Goal: Task Accomplishment & Management: Complete application form

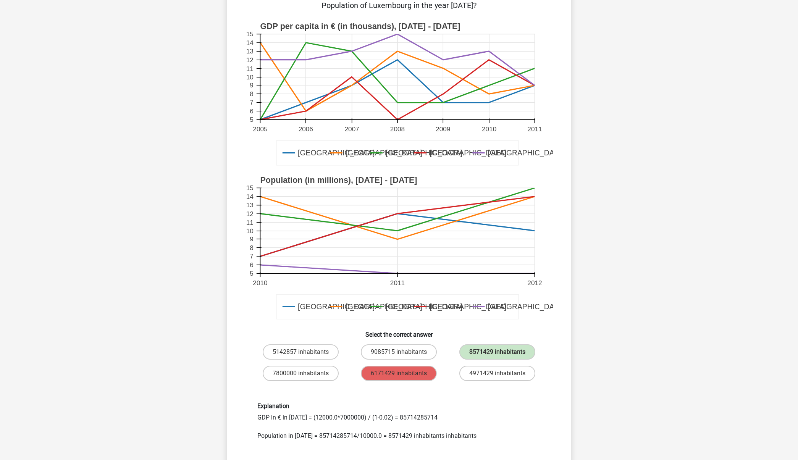
scroll to position [234, 0]
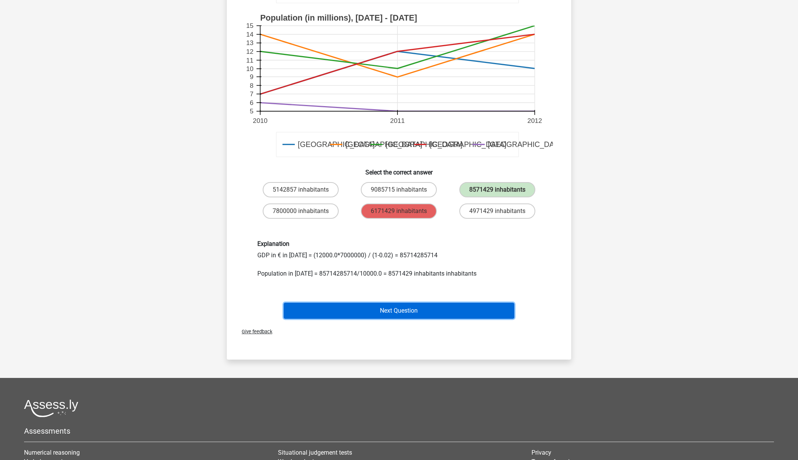
click at [436, 314] on button "Next Question" at bounding box center [399, 311] width 231 height 16
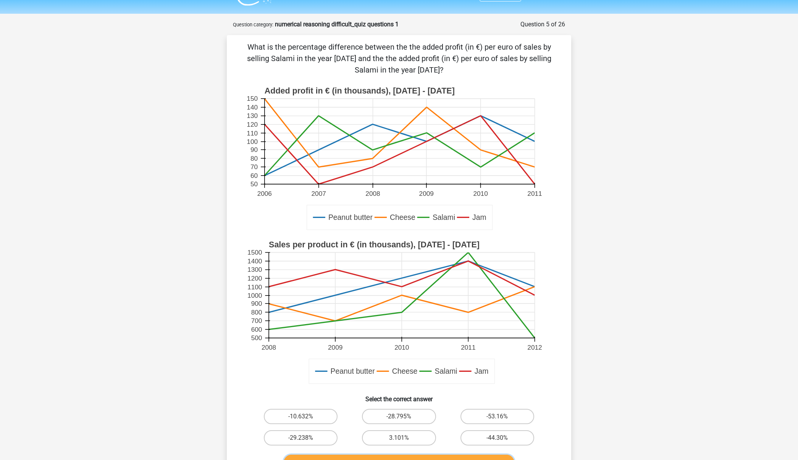
scroll to position [0, 0]
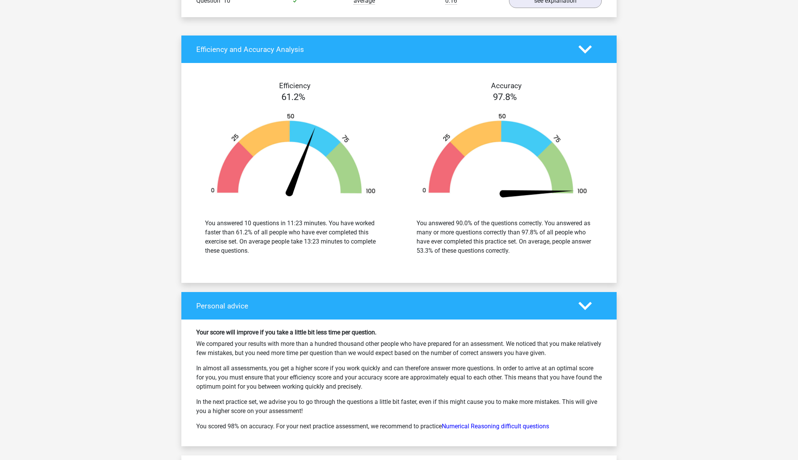
scroll to position [1527, 0]
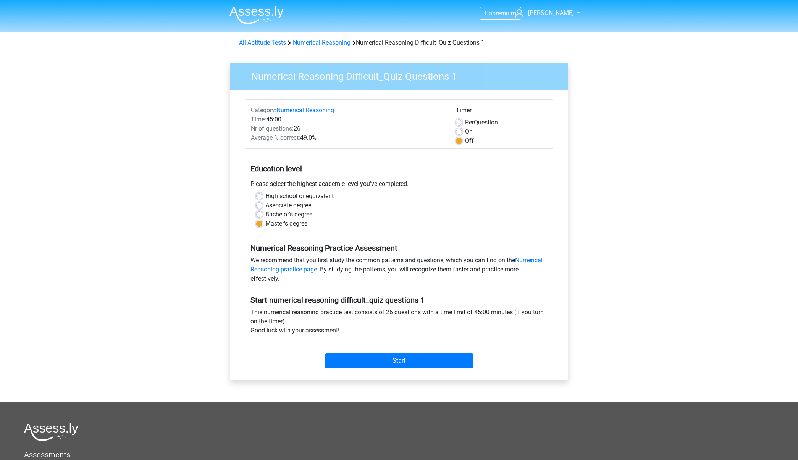
click at [465, 131] on label "On" at bounding box center [469, 131] width 8 height 9
click at [458, 131] on input "On" at bounding box center [459, 131] width 6 height 8
radio input "true"
click at [429, 366] on input "Start" at bounding box center [399, 360] width 148 height 15
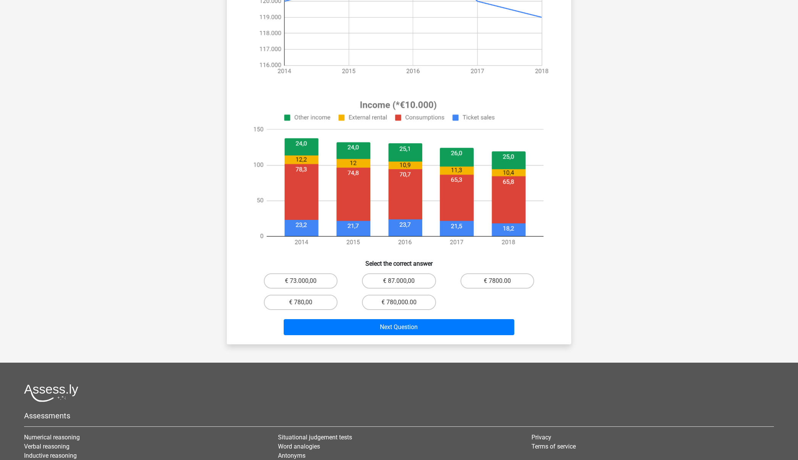
scroll to position [187, 0]
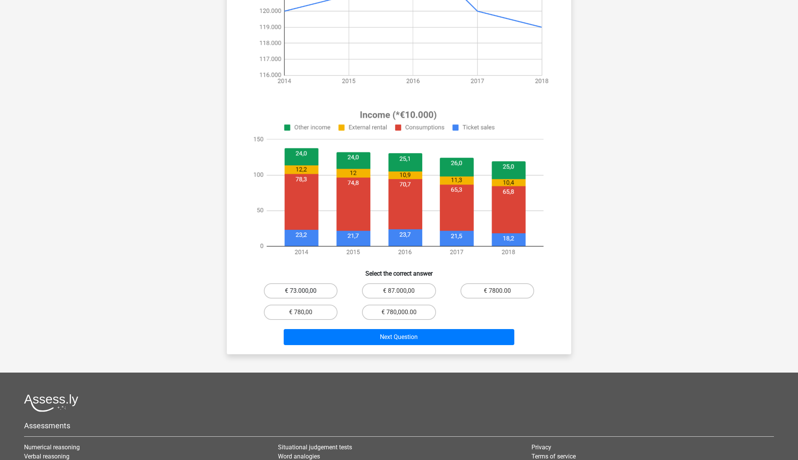
click at [310, 293] on label "€ 73.000,00" at bounding box center [301, 290] width 74 height 15
click at [306, 293] on input "€ 73.000,00" at bounding box center [303, 293] width 5 height 5
radio input "true"
click at [378, 328] on div "Next Question" at bounding box center [399, 335] width 320 height 25
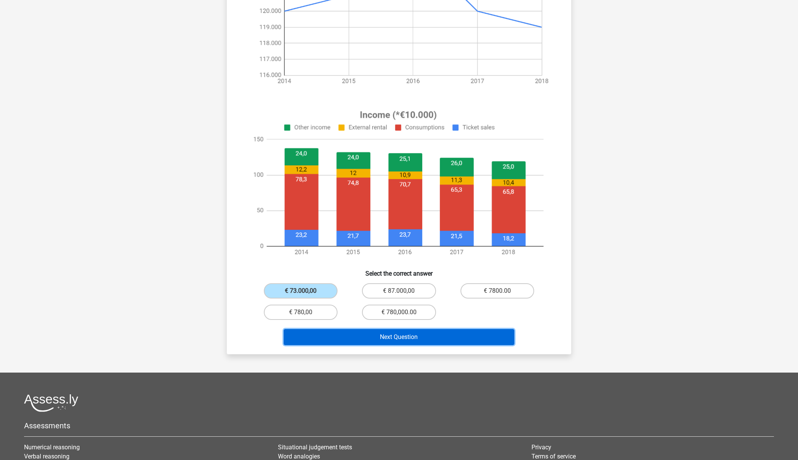
click at [383, 337] on button "Next Question" at bounding box center [399, 337] width 231 height 16
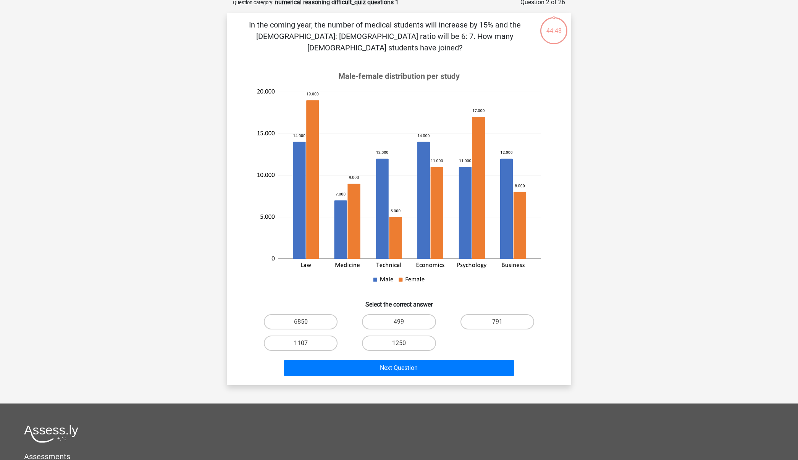
scroll to position [38, 0]
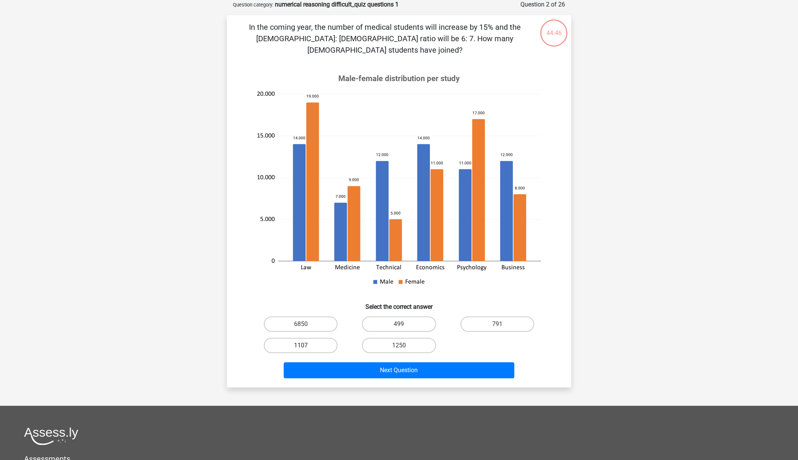
click at [301, 338] on label "1107" at bounding box center [301, 345] width 74 height 15
click at [301, 345] on input "1107" at bounding box center [303, 347] width 5 height 5
radio input "true"
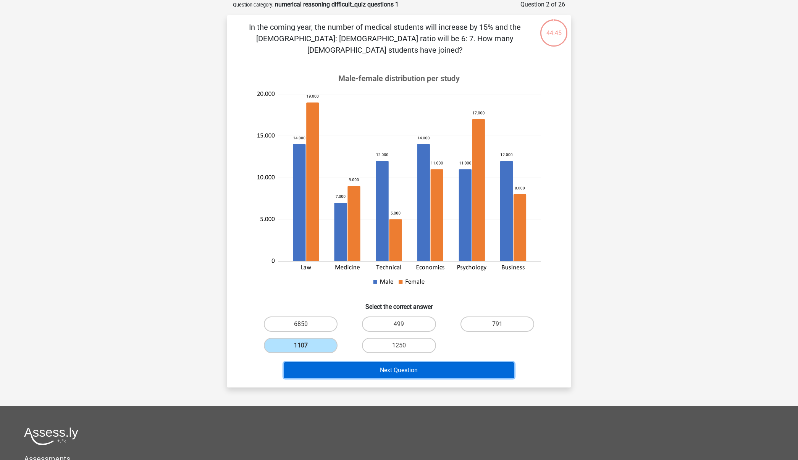
click at [401, 362] on button "Next Question" at bounding box center [399, 370] width 231 height 16
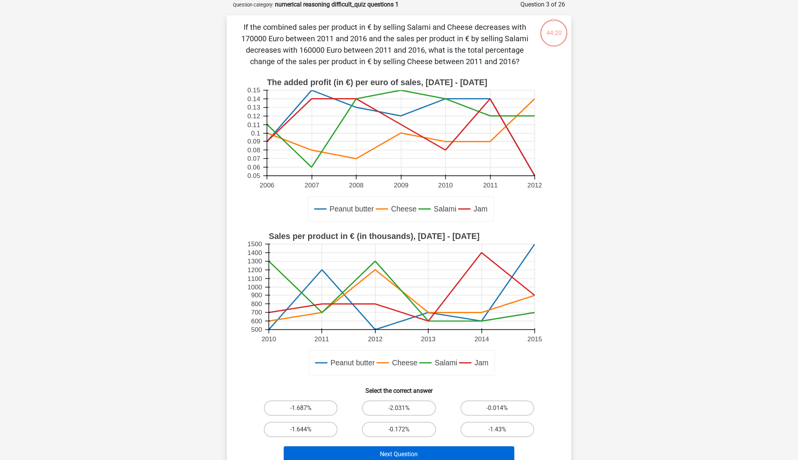
drag, startPoint x: 493, startPoint y: 430, endPoint x: 457, endPoint y: 452, distance: 42.0
click at [493, 429] on label "-1.43%" at bounding box center [497, 429] width 74 height 15
click at [497, 429] on input "-1.43%" at bounding box center [499, 431] width 5 height 5
radio input "true"
click at [442, 457] on button "Next Question" at bounding box center [399, 454] width 231 height 16
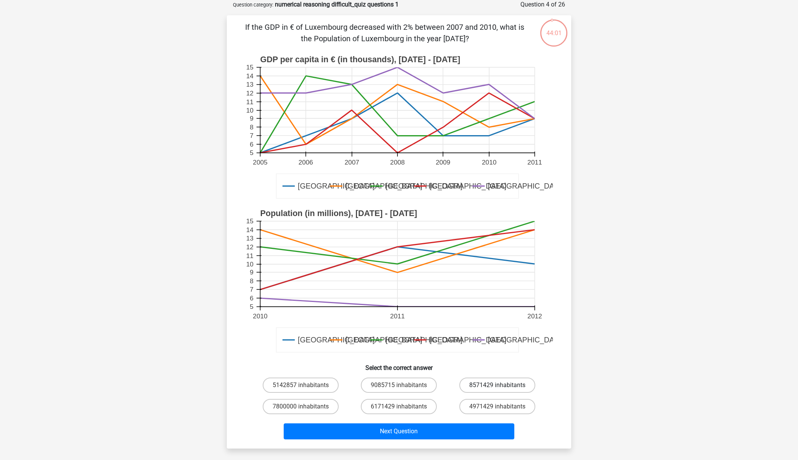
click at [477, 388] on label "8571429 inhabitants" at bounding box center [497, 385] width 76 height 15
click at [497, 388] on input "8571429 inhabitants" at bounding box center [499, 387] width 5 height 5
radio input "true"
click at [446, 402] on div "6171429 inhabitants" at bounding box center [399, 406] width 98 height 21
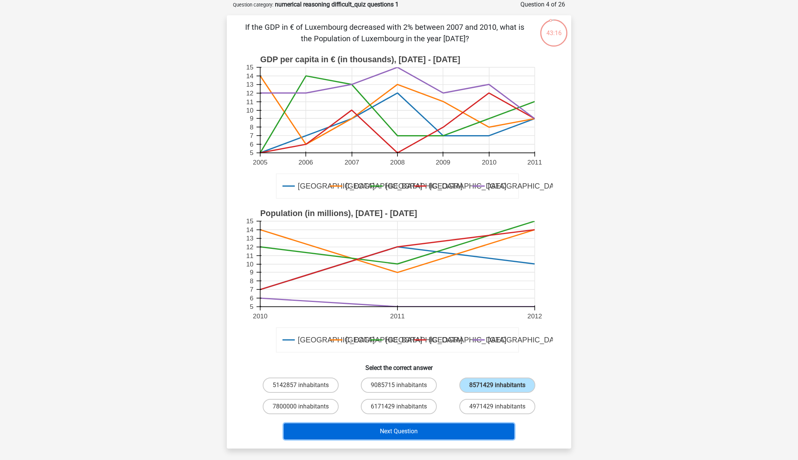
click at [429, 434] on button "Next Question" at bounding box center [399, 431] width 231 height 16
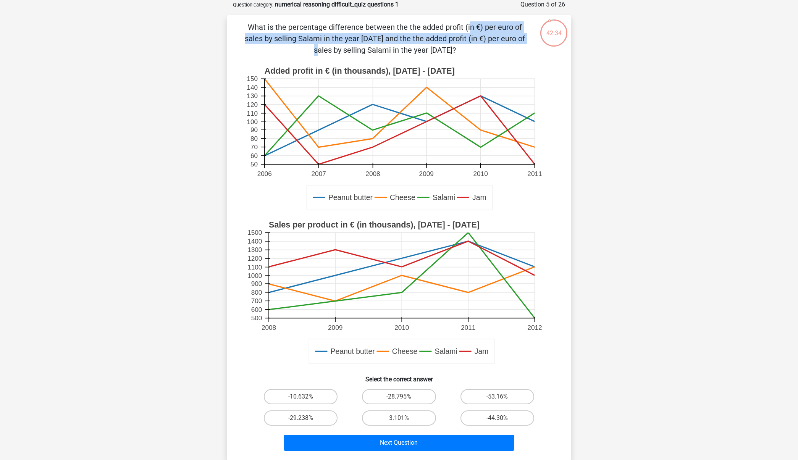
drag, startPoint x: 311, startPoint y: 29, endPoint x: 363, endPoint y: 42, distance: 52.9
click at [363, 42] on p "What is the percentage difference between the the added profit (in €) per euro …" at bounding box center [384, 38] width 291 height 34
click at [300, 398] on label "-10.632%" at bounding box center [301, 396] width 74 height 15
click at [301, 398] on input "-10.632%" at bounding box center [303, 399] width 5 height 5
radio input "true"
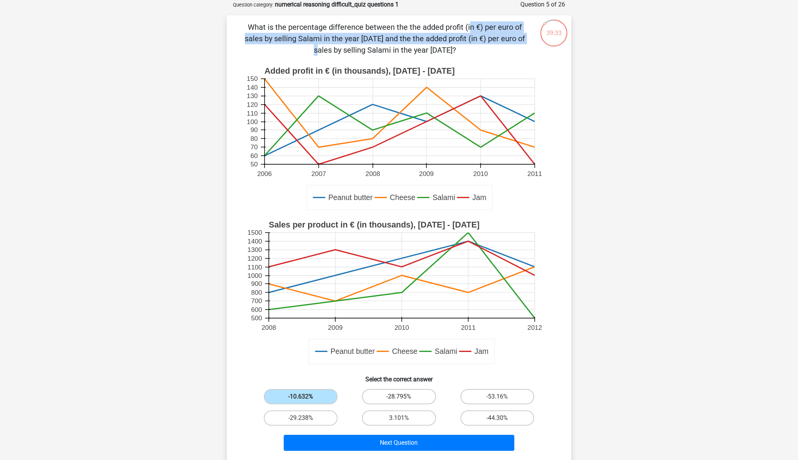
click at [367, 400] on label "-28.795%" at bounding box center [399, 396] width 74 height 15
click at [399, 400] on input "-28.795%" at bounding box center [401, 399] width 5 height 5
radio input "true"
drag, startPoint x: 501, startPoint y: 399, endPoint x: 497, endPoint y: 404, distance: 6.0
click at [500, 399] on input "-53.16%" at bounding box center [499, 399] width 5 height 5
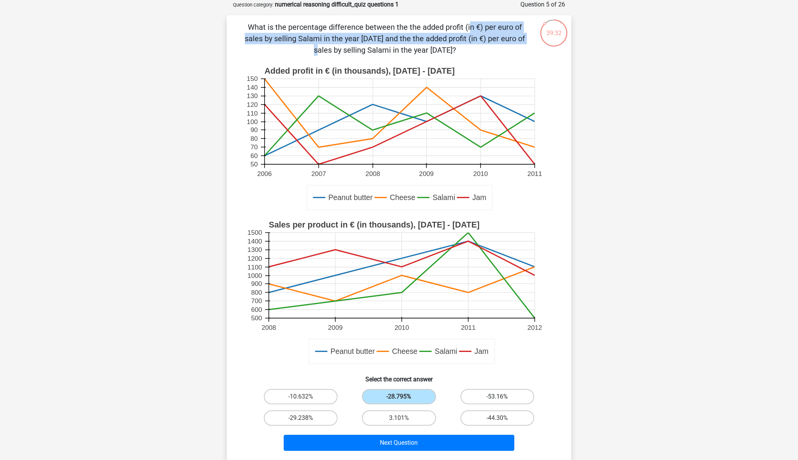
radio input "true"
click at [496, 414] on label "-44.30%" at bounding box center [497, 417] width 74 height 15
click at [497, 418] on input "-44.30%" at bounding box center [499, 420] width 5 height 5
radio input "true"
click at [283, 416] on label "-29.238%" at bounding box center [301, 417] width 74 height 15
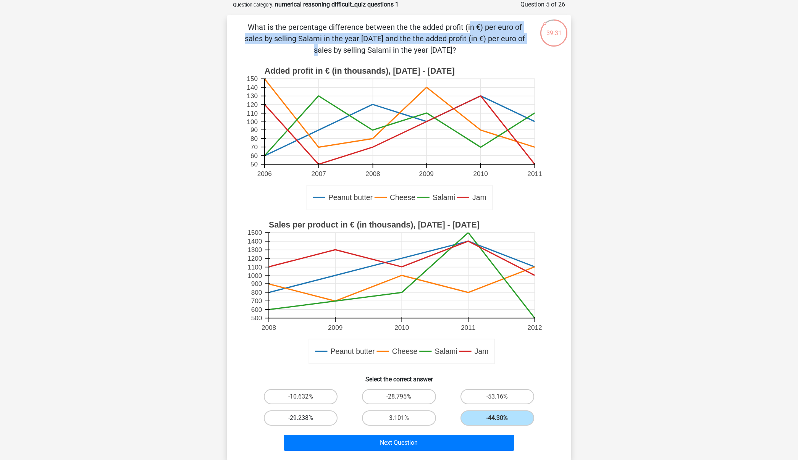
click at [301, 418] on input "-29.238%" at bounding box center [303, 420] width 5 height 5
radio input "true"
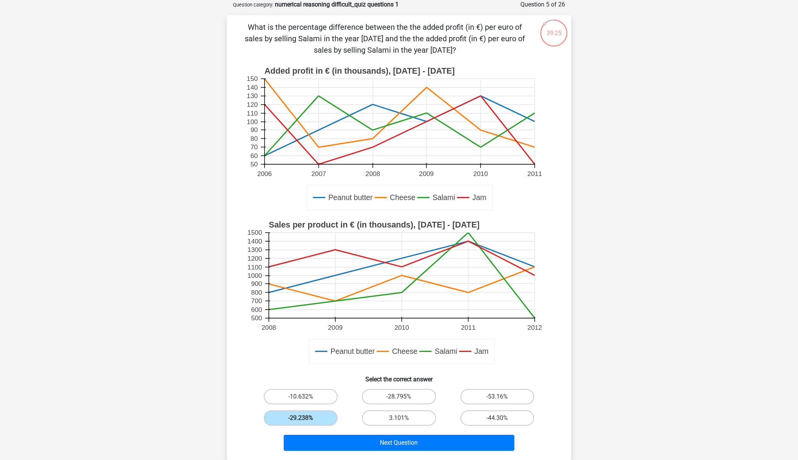
click at [615, 103] on div "Go premium [PERSON_NAME] [EMAIL_ADDRESS][DOMAIN_NAME] Jam" at bounding box center [399, 321] width 798 height 718
drag, startPoint x: 257, startPoint y: 36, endPoint x: 500, endPoint y: 24, distance: 243.5
click at [500, 24] on p "What is the percentage difference between the the added profit (in €) per euro …" at bounding box center [384, 38] width 291 height 34
click at [337, 313] on rect at bounding box center [402, 276] width 266 height 86
click at [370, 129] on icon at bounding box center [400, 126] width 270 height 60
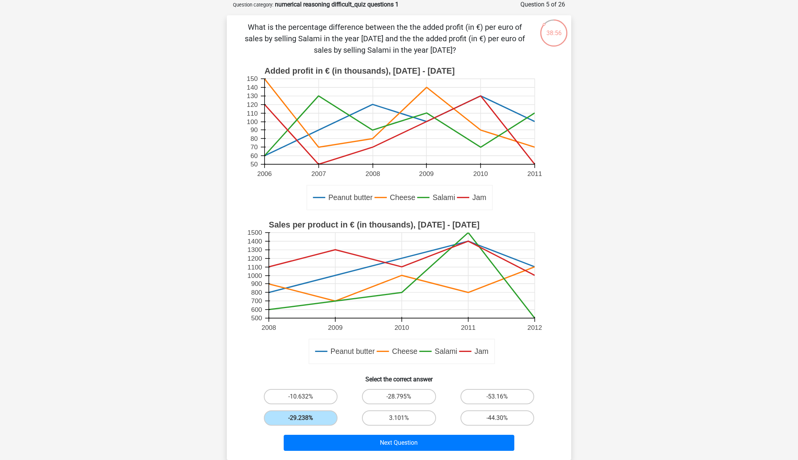
drag, startPoint x: 371, startPoint y: 132, endPoint x: 447, endPoint y: 116, distance: 78.0
click at [447, 116] on rect at bounding box center [400, 122] width 270 height 86
click at [427, 107] on rect at bounding box center [400, 122] width 270 height 86
click at [479, 146] on icon at bounding box center [400, 126] width 270 height 60
click at [434, 386] on div "-28.795%" at bounding box center [399, 396] width 98 height 21
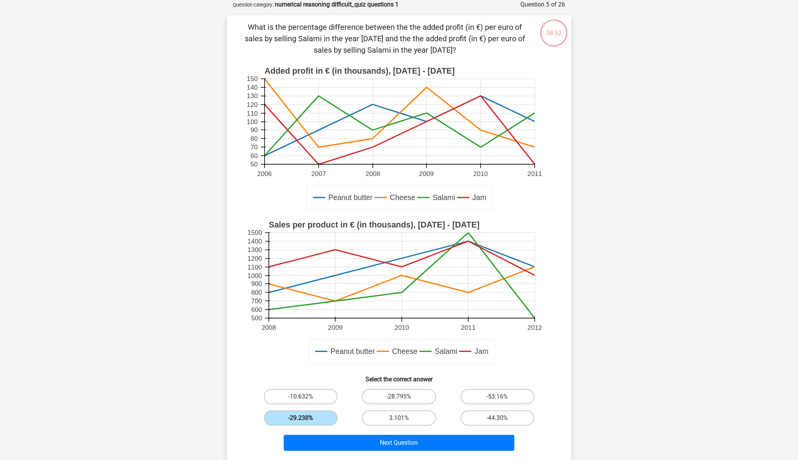
click at [283, 410] on label "-29.238%" at bounding box center [301, 417] width 74 height 15
click at [301, 418] on input "-29.238%" at bounding box center [303, 420] width 5 height 5
click at [286, 399] on label "-10.632%" at bounding box center [301, 396] width 74 height 15
click at [301, 399] on input "-10.632%" at bounding box center [303, 399] width 5 height 5
radio input "true"
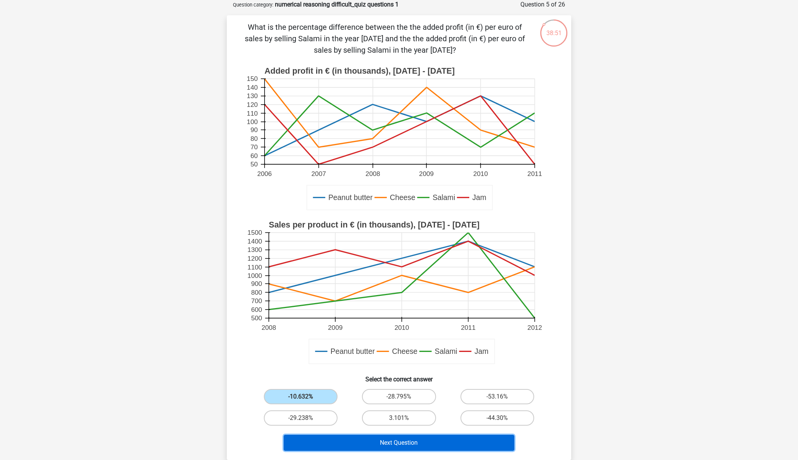
click at [348, 437] on button "Next Question" at bounding box center [399, 443] width 231 height 16
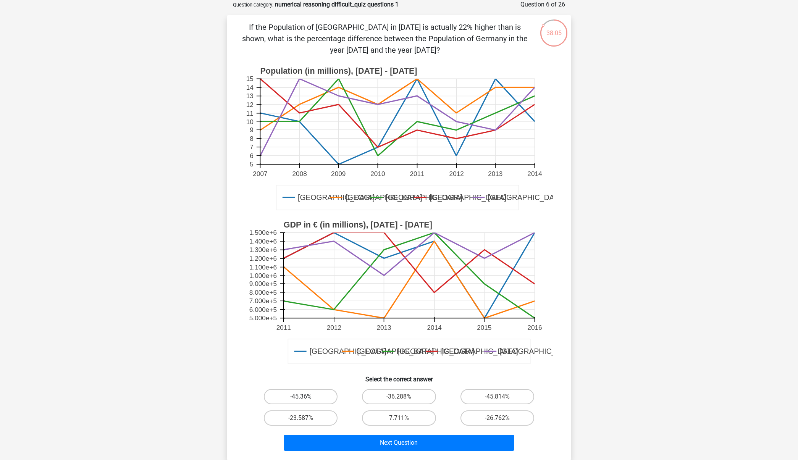
click at [294, 396] on label "-45.36%" at bounding box center [301, 396] width 74 height 15
click at [301, 397] on input "-45.36%" at bounding box center [303, 399] width 5 height 5
radio input "true"
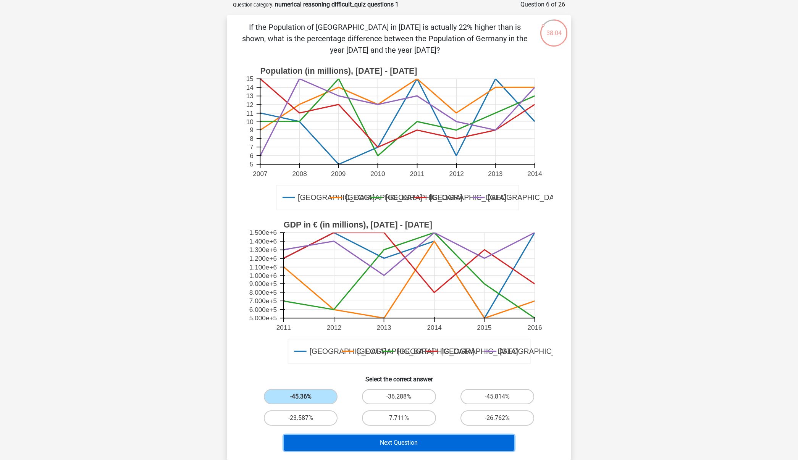
click at [357, 444] on button "Next Question" at bounding box center [399, 443] width 231 height 16
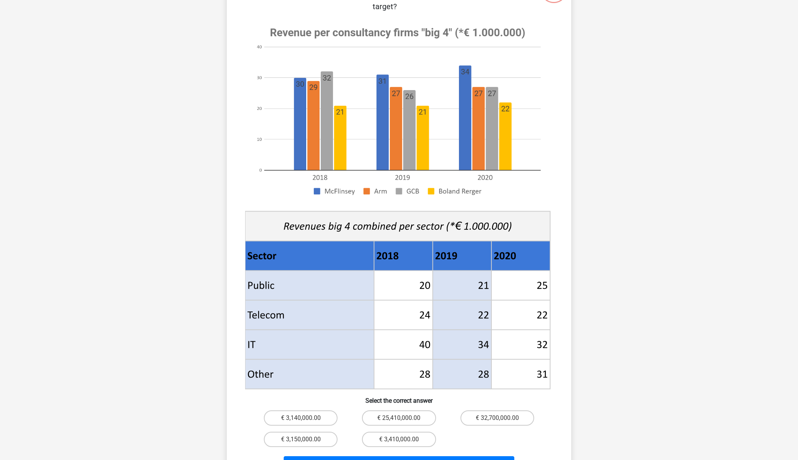
scroll to position [113, 0]
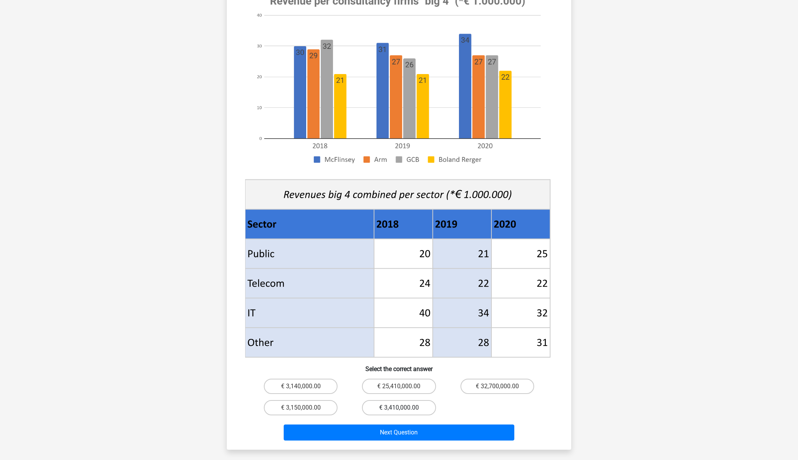
click at [386, 400] on label "€ 3,410,000.00" at bounding box center [399, 407] width 74 height 15
click at [399, 408] on input "€ 3,410,000.00" at bounding box center [401, 410] width 5 height 5
radio input "true"
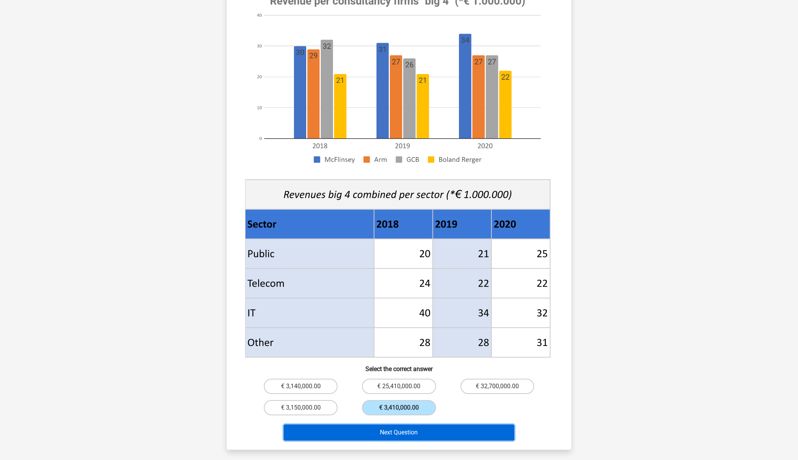
click at [394, 424] on button "Next Question" at bounding box center [399, 432] width 231 height 16
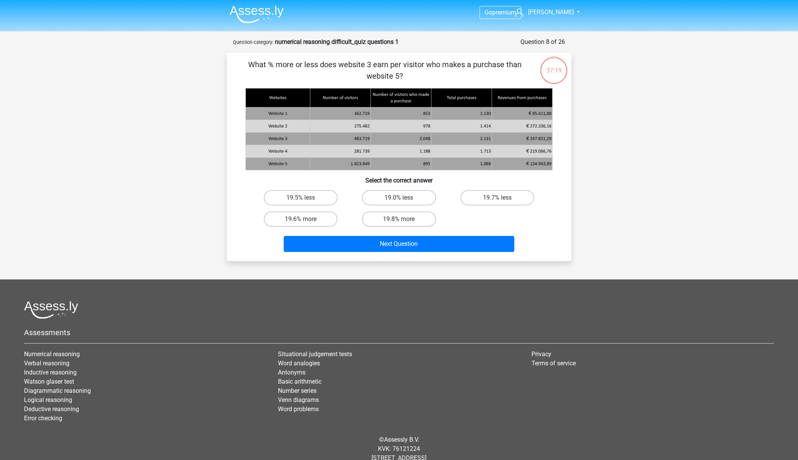
scroll to position [0, 0]
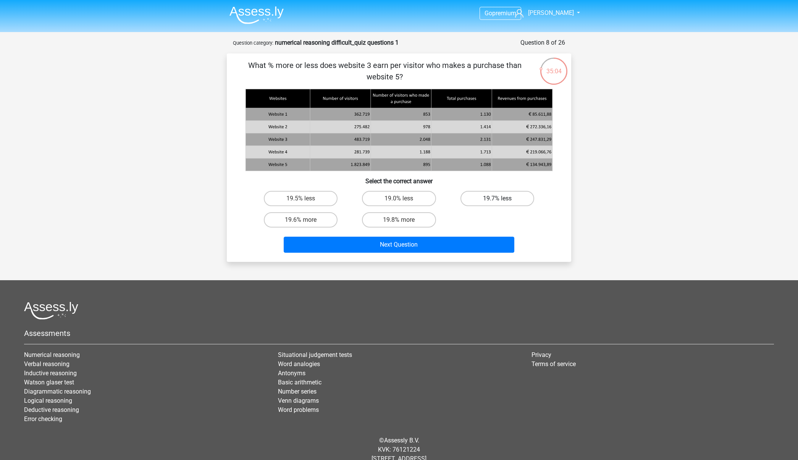
click at [512, 199] on label "19.7% less" at bounding box center [497, 198] width 74 height 15
click at [502, 199] on input "19.7% less" at bounding box center [499, 201] width 5 height 5
radio input "true"
click at [571, 205] on div "35:03 Question 8 of 26 Question category: numerical reasoning difficult_quiz qu…" at bounding box center [399, 150] width 357 height 224
click at [482, 226] on div "19.5% less 19.0% less 19.7% less 19.6% more 19.8% more" at bounding box center [399, 209] width 295 height 43
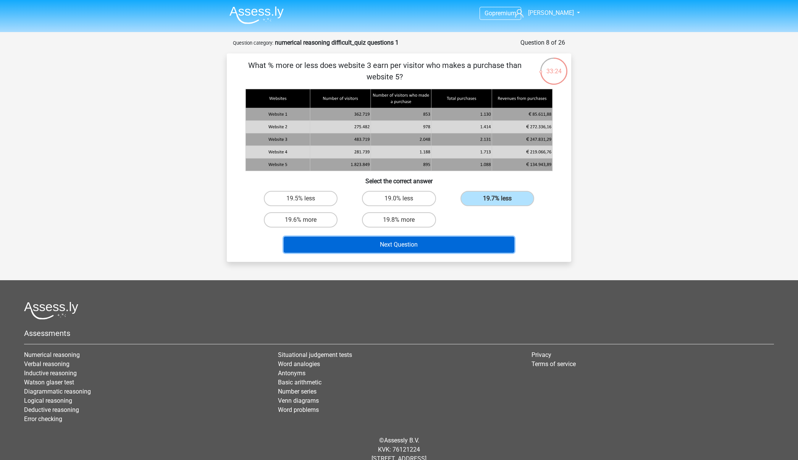
click at [392, 244] on button "Next Question" at bounding box center [399, 245] width 231 height 16
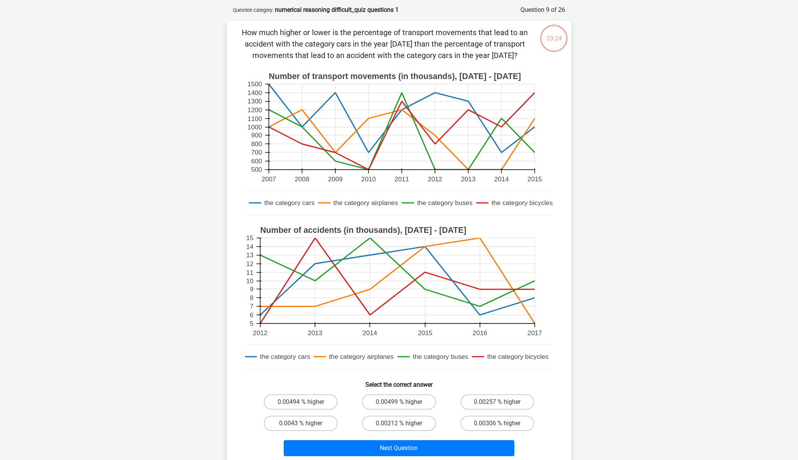
scroll to position [38, 0]
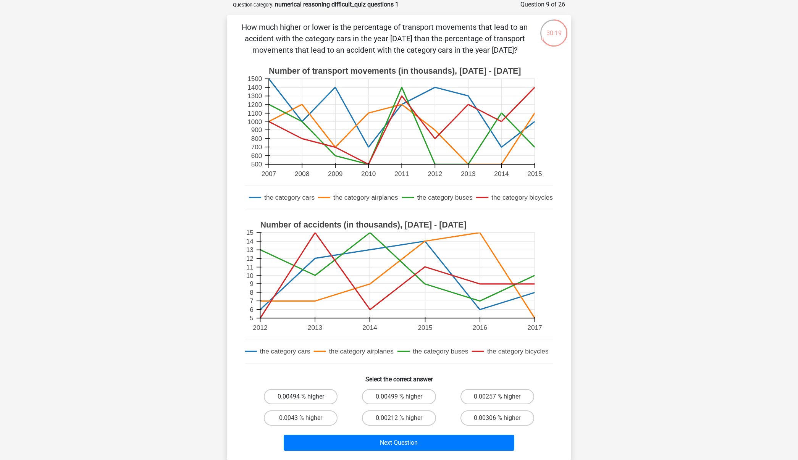
click at [292, 399] on label "0.00494 % higher" at bounding box center [301, 396] width 74 height 15
click at [301, 399] on input "0.00494 % higher" at bounding box center [303, 399] width 5 height 5
radio input "true"
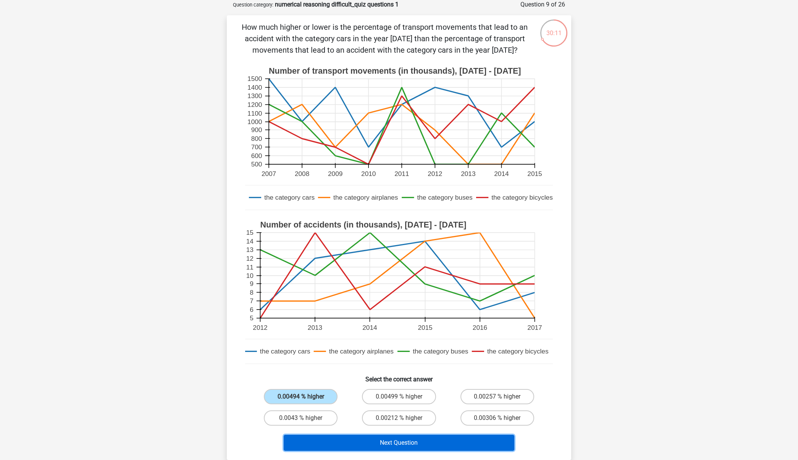
click at [403, 442] on button "Next Question" at bounding box center [399, 443] width 231 height 16
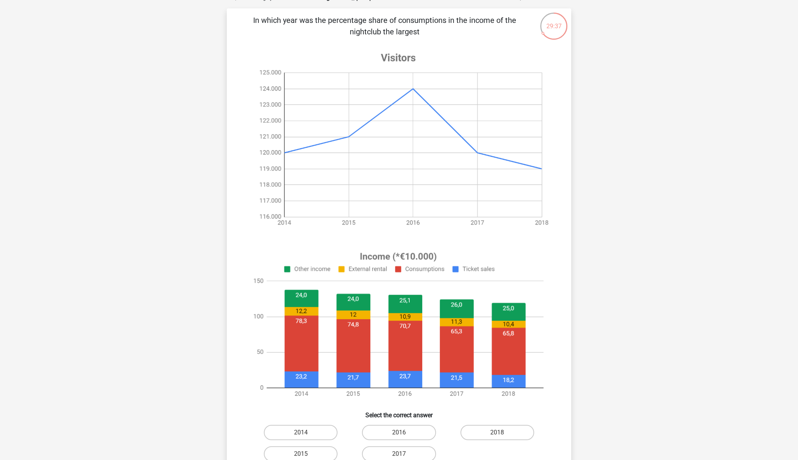
scroll to position [68, 0]
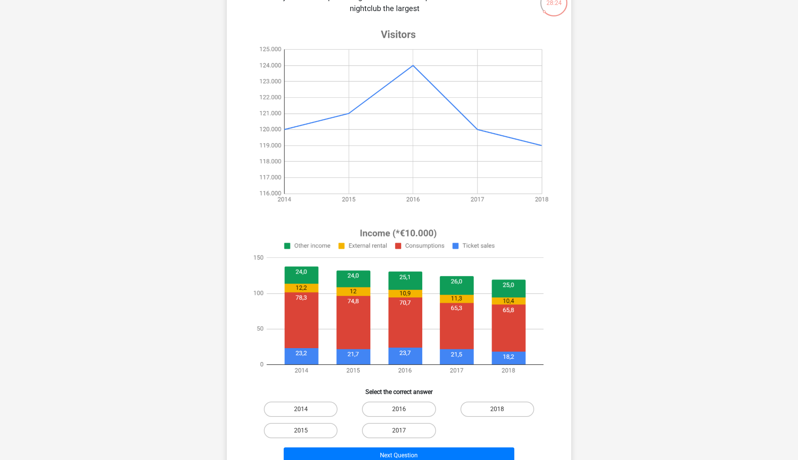
click at [304, 412] on input "2014" at bounding box center [303, 411] width 5 height 5
radio input "true"
click at [336, 448] on button "Next Question" at bounding box center [399, 455] width 231 height 16
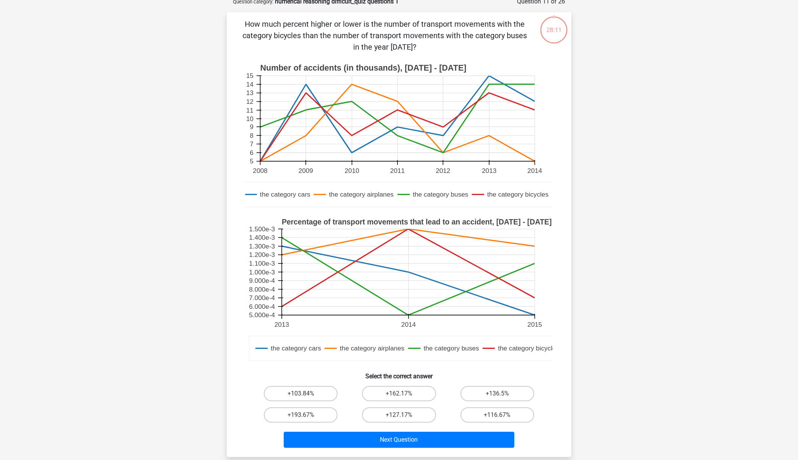
scroll to position [38, 0]
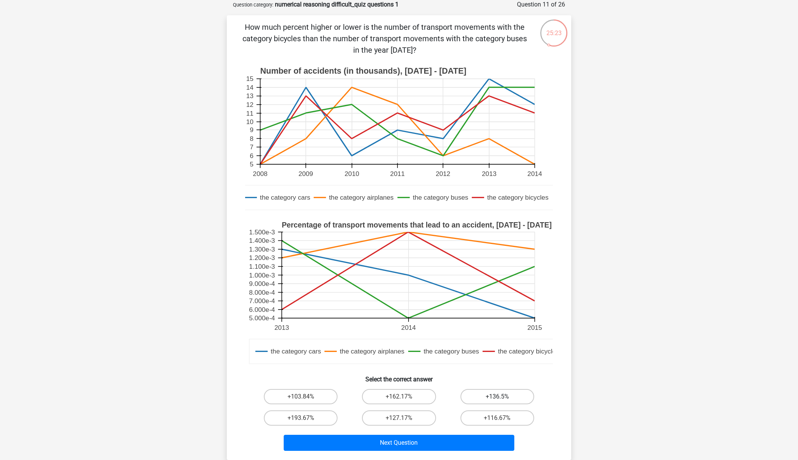
click at [521, 400] on label "+136.5%" at bounding box center [497, 396] width 74 height 15
click at [502, 400] on input "+136.5%" at bounding box center [499, 399] width 5 height 5
radio input "true"
click at [557, 376] on h6 "Select the correct answer" at bounding box center [399, 376] width 320 height 13
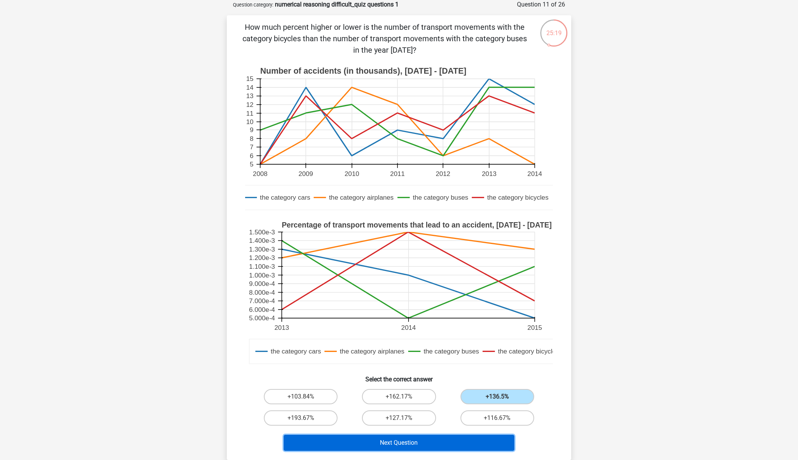
click at [451, 437] on button "Next Question" at bounding box center [399, 443] width 231 height 16
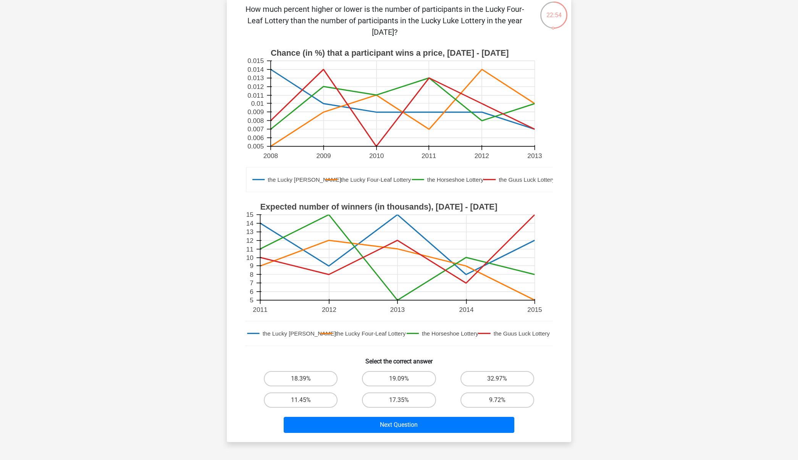
scroll to position [58, 0]
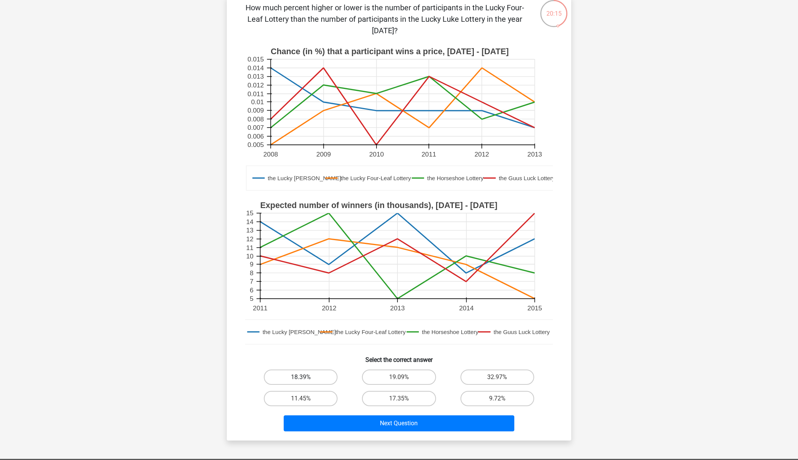
click at [307, 376] on label "18.39%" at bounding box center [301, 377] width 74 height 15
click at [306, 377] on input "18.39%" at bounding box center [303, 379] width 5 height 5
radio input "true"
click at [676, 290] on div "Go premium [PERSON_NAME] [EMAIL_ADDRESS][DOMAIN_NAME] 5 6" at bounding box center [399, 301] width 798 height 718
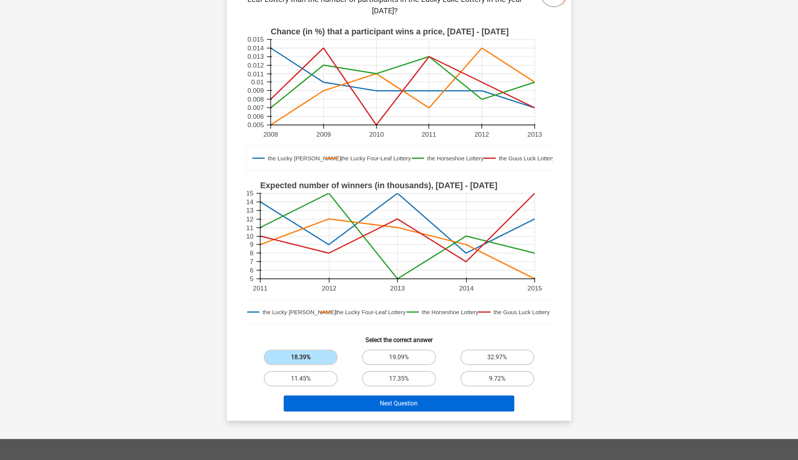
scroll to position [61, 0]
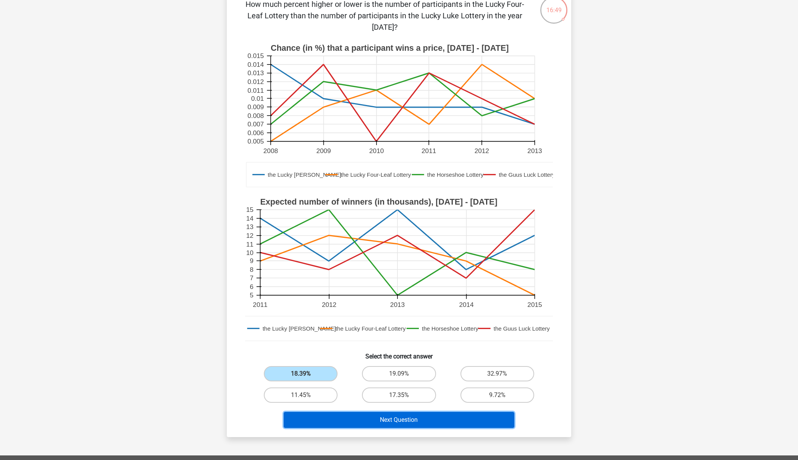
click at [432, 424] on button "Next Question" at bounding box center [399, 420] width 231 height 16
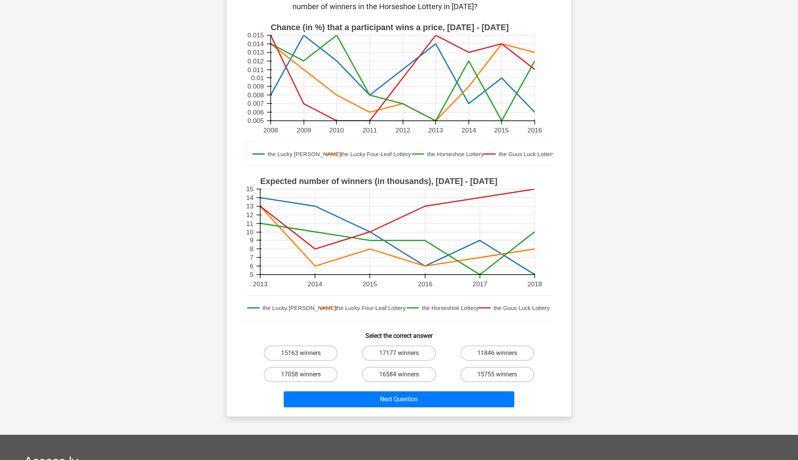
scroll to position [196, 0]
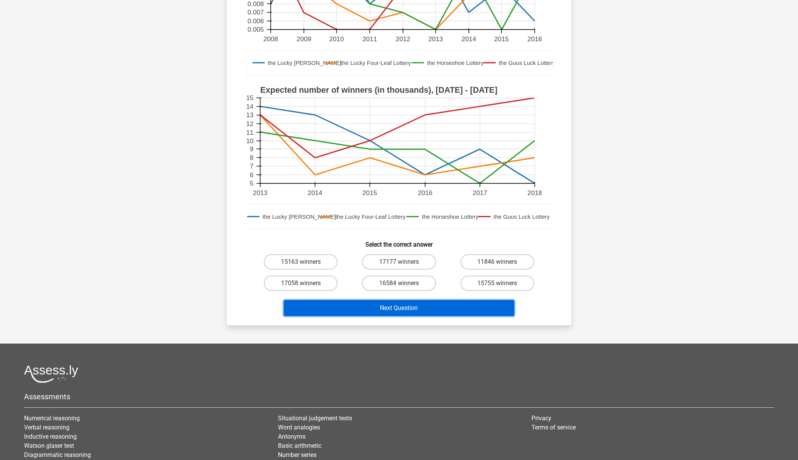
click at [420, 313] on button "Next Question" at bounding box center [399, 308] width 231 height 16
click at [419, 315] on button "Next Question" at bounding box center [399, 308] width 231 height 16
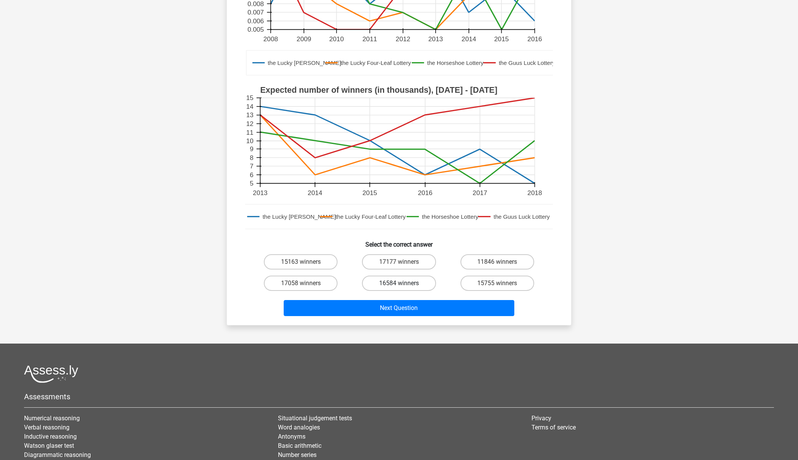
click at [410, 283] on label "16584 winners" at bounding box center [399, 283] width 74 height 15
click at [404, 283] on input "16584 winners" at bounding box center [401, 285] width 5 height 5
radio input "true"
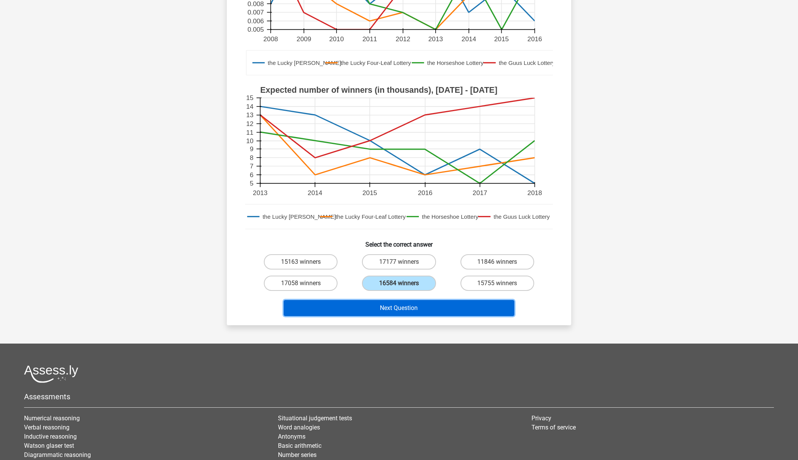
click at [416, 314] on button "Next Question" at bounding box center [399, 308] width 231 height 16
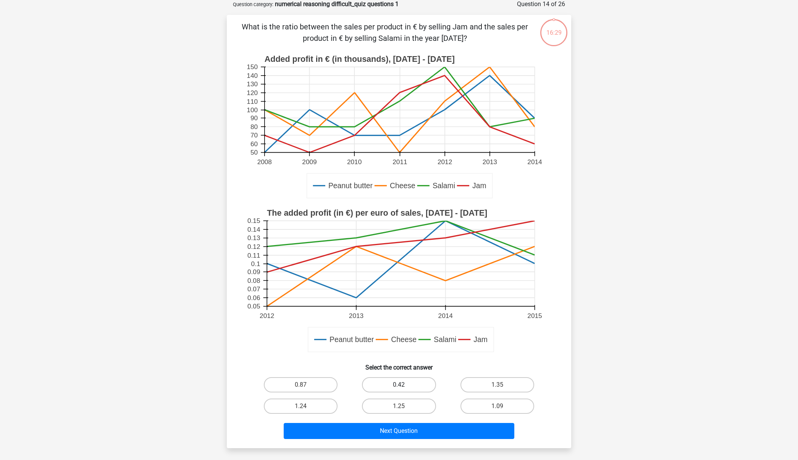
scroll to position [38, 0]
click at [412, 405] on label "1.25" at bounding box center [399, 406] width 74 height 15
click at [404, 407] on input "1.25" at bounding box center [401, 409] width 5 height 5
radio input "true"
click at [412, 445] on div "What is the ratio between the sales per product in € by selling Jam and the sal…" at bounding box center [399, 231] width 344 height 433
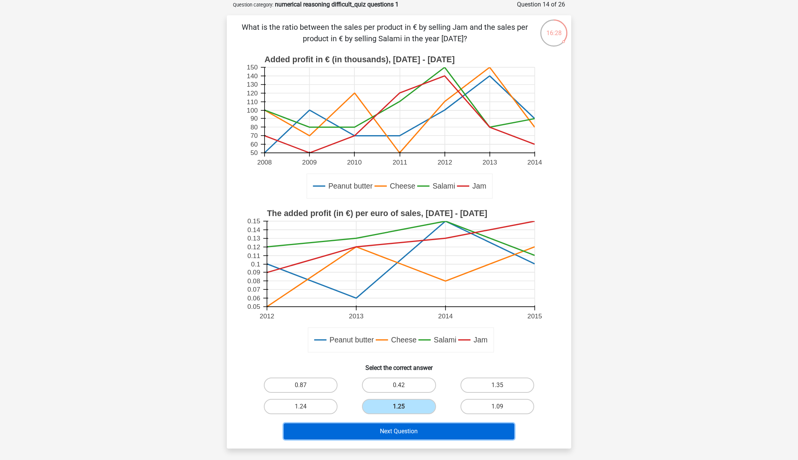
click at [409, 437] on button "Next Question" at bounding box center [399, 431] width 231 height 16
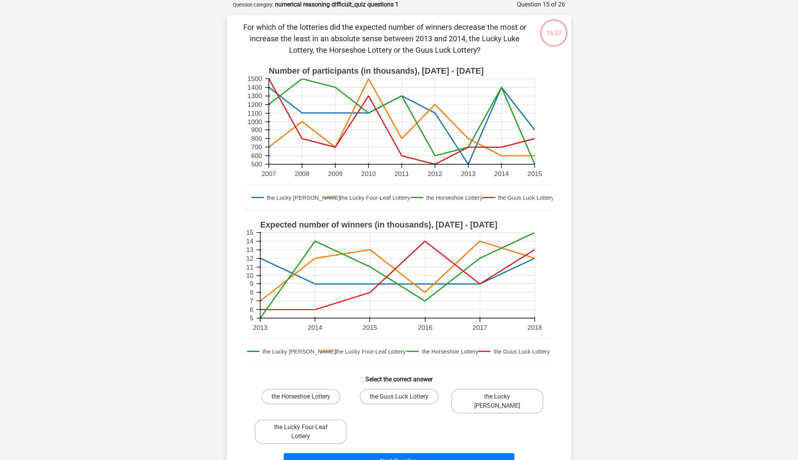
click at [402, 412] on div "the Horseshoe Lottery the Guus Luck Lottery the Lucky Luke Lottery the Lucky Fo…" at bounding box center [399, 416] width 295 height 61
click at [401, 401] on input "the Guus Luck Lottery" at bounding box center [401, 399] width 5 height 5
radio input "true"
click at [412, 453] on button "Next Question" at bounding box center [399, 461] width 231 height 16
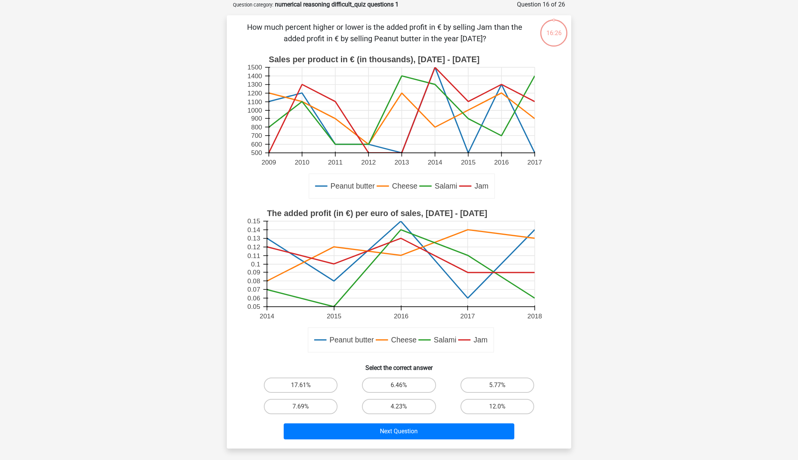
click at [399, 397] on div "4.23%" at bounding box center [399, 406] width 98 height 21
click at [400, 409] on input "4.23%" at bounding box center [401, 409] width 5 height 5
radio input "true"
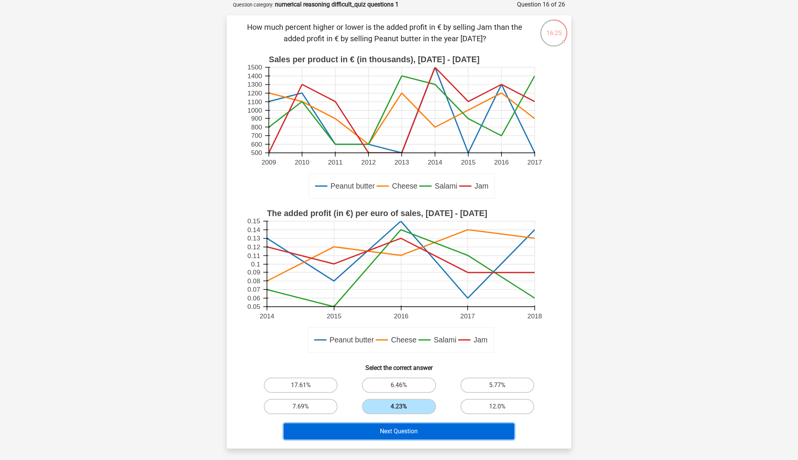
click at [403, 425] on button "Next Question" at bounding box center [399, 431] width 231 height 16
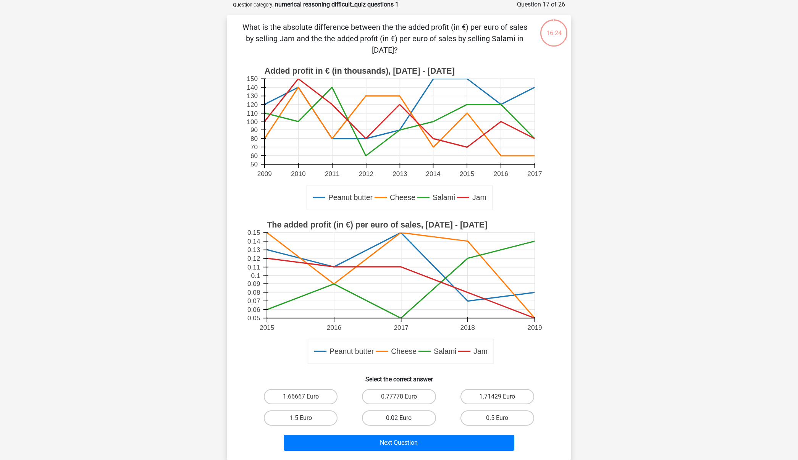
click at [394, 415] on label "0.02 Euro" at bounding box center [399, 417] width 74 height 15
click at [399, 418] on input "0.02 Euro" at bounding box center [401, 420] width 5 height 5
radio input "true"
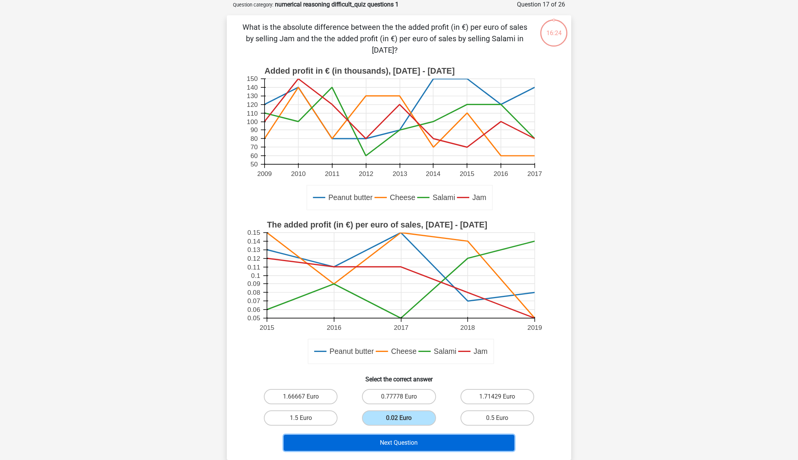
click at [394, 443] on button "Next Question" at bounding box center [399, 443] width 231 height 16
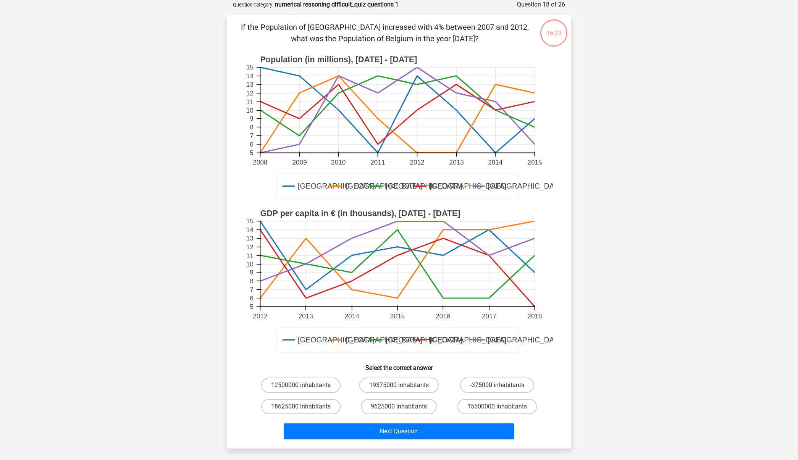
click at [401, 417] on div "Next Question" at bounding box center [399, 429] width 320 height 25
click at [400, 412] on label "9625000 inhabitants" at bounding box center [399, 406] width 76 height 15
click at [400, 412] on input "9625000 inhabitants" at bounding box center [401, 409] width 5 height 5
radio input "true"
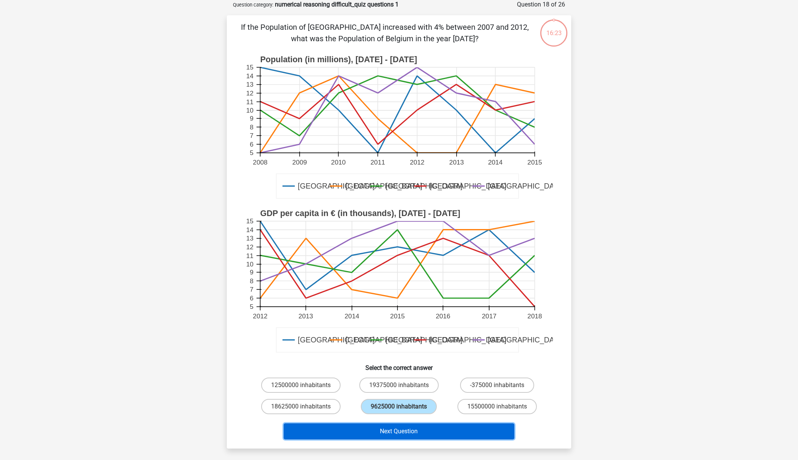
click at [409, 439] on button "Next Question" at bounding box center [399, 431] width 231 height 16
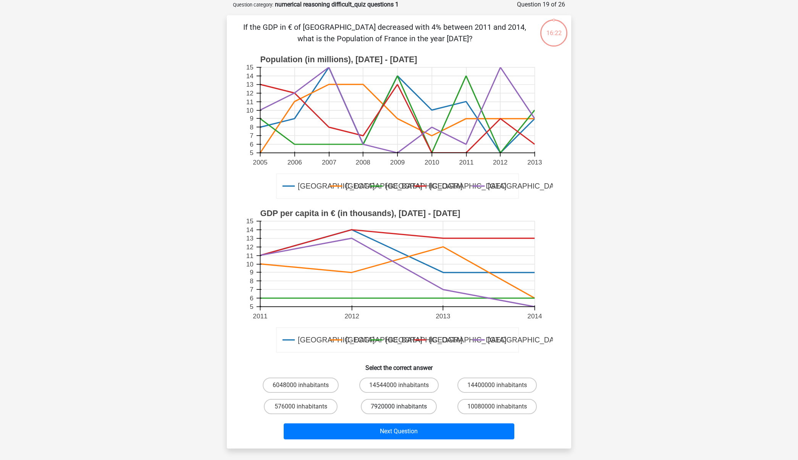
click at [409, 408] on label "7920000 inhabitants" at bounding box center [399, 406] width 76 height 15
click at [404, 408] on input "7920000 inhabitants" at bounding box center [401, 409] width 5 height 5
radio input "true"
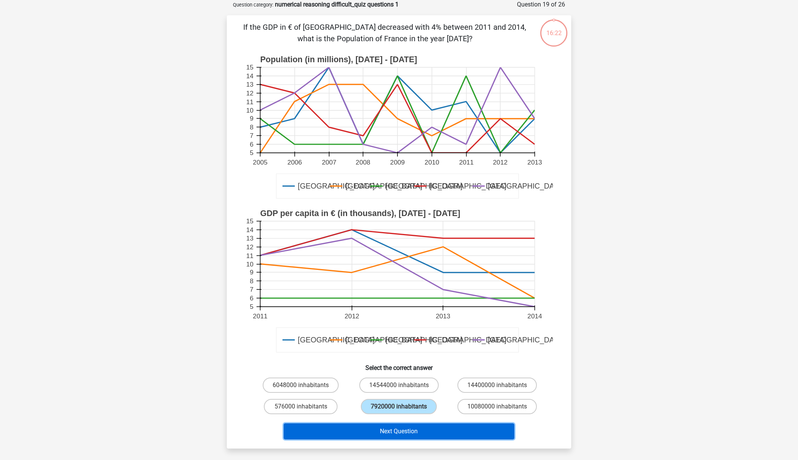
click at [416, 434] on button "Next Question" at bounding box center [399, 431] width 231 height 16
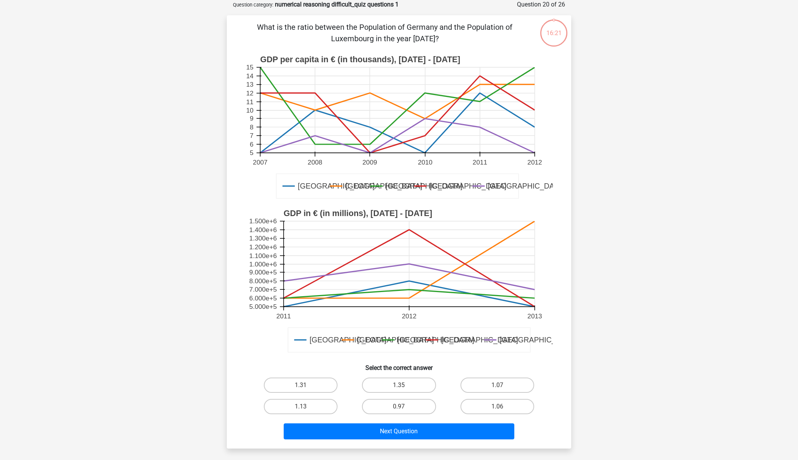
click at [407, 404] on label "0.97" at bounding box center [399, 406] width 74 height 15
click at [404, 407] on input "0.97" at bounding box center [401, 409] width 5 height 5
radio input "true"
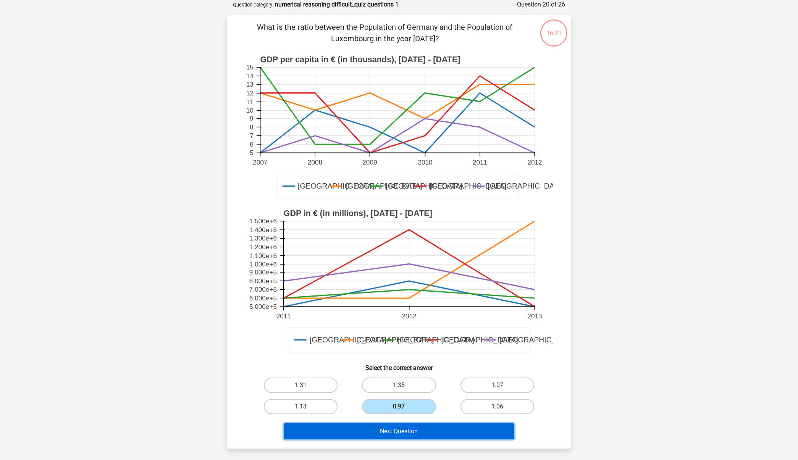
click at [407, 430] on button "Next Question" at bounding box center [399, 431] width 231 height 16
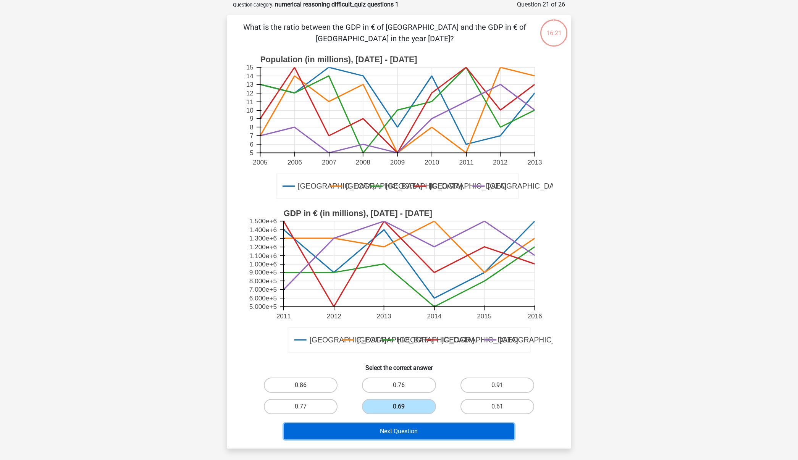
click at [408, 431] on button "Next Question" at bounding box center [399, 431] width 231 height 16
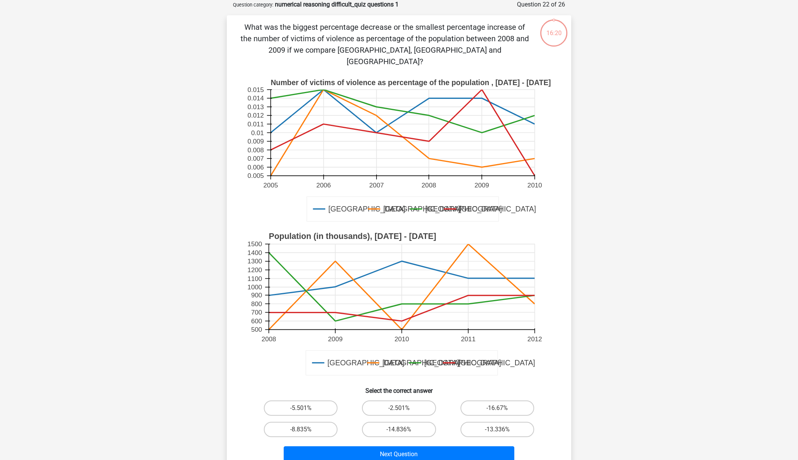
click at [408, 406] on div "-2.501%" at bounding box center [399, 407] width 98 height 21
click at [408, 402] on label "-2.501%" at bounding box center [399, 407] width 74 height 15
click at [404, 408] on input "-2.501%" at bounding box center [401, 410] width 5 height 5
radio input "true"
click at [416, 452] on div "Next Question" at bounding box center [399, 455] width 295 height 19
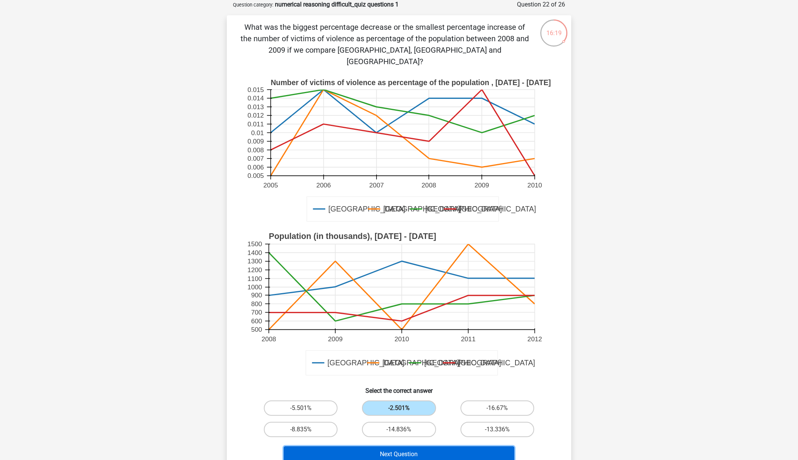
click at [411, 446] on button "Next Question" at bounding box center [399, 454] width 231 height 16
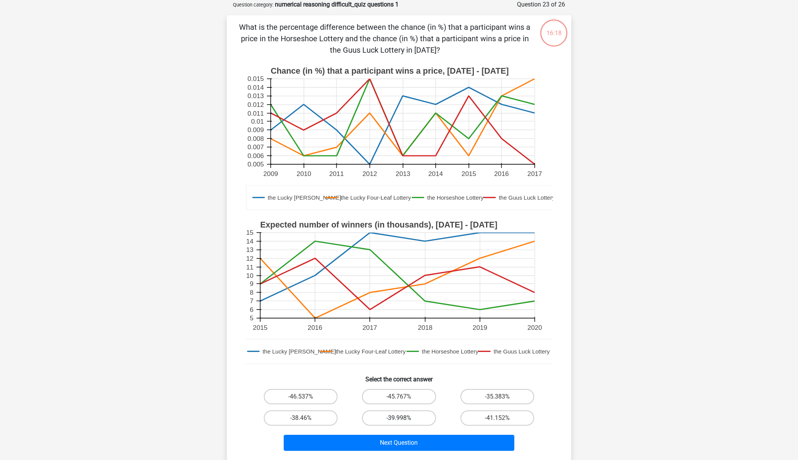
click at [402, 413] on label "-39.998%" at bounding box center [399, 417] width 74 height 15
click at [402, 418] on input "-39.998%" at bounding box center [401, 420] width 5 height 5
radio input "true"
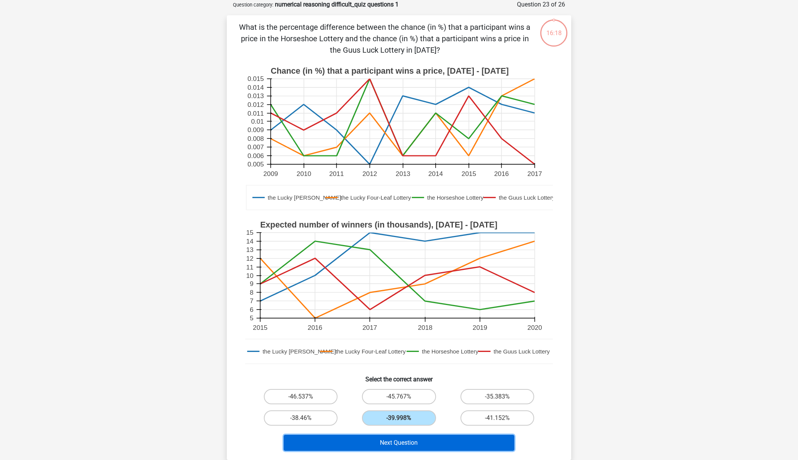
click at [404, 440] on button "Next Question" at bounding box center [399, 443] width 231 height 16
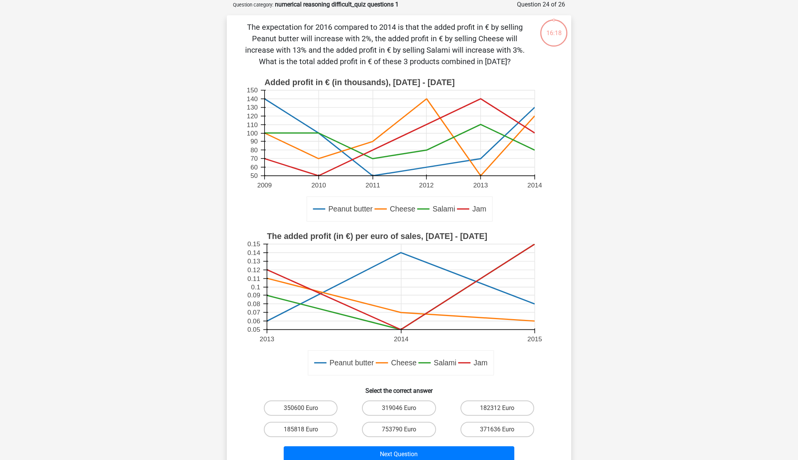
click at [403, 416] on div "319046 Euro" at bounding box center [399, 407] width 98 height 21
click at [405, 408] on label "319046 Euro" at bounding box center [399, 407] width 74 height 15
click at [404, 408] on input "319046 Euro" at bounding box center [401, 410] width 5 height 5
radio input "true"
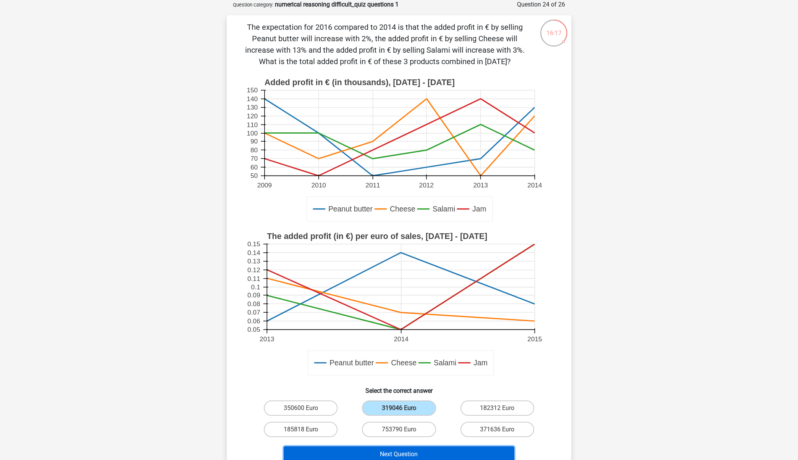
click at [408, 450] on button "Next Question" at bounding box center [399, 454] width 231 height 16
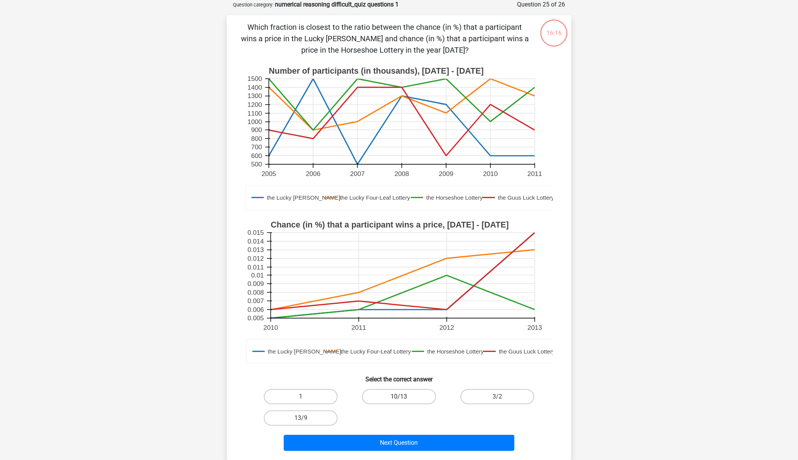
click at [399, 395] on label "10/13" at bounding box center [399, 396] width 74 height 15
click at [399, 397] on input "10/13" at bounding box center [401, 399] width 5 height 5
radio input "true"
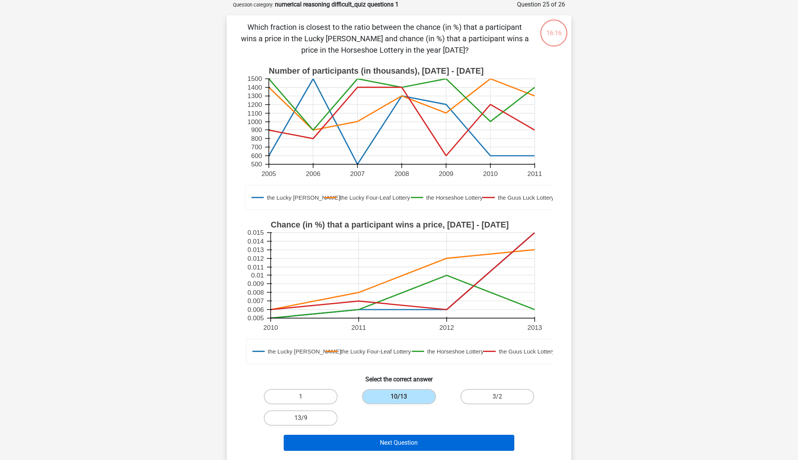
drag, startPoint x: 402, startPoint y: 453, endPoint x: 401, endPoint y: 444, distance: 9.6
click at [402, 453] on div "Next Question" at bounding box center [399, 444] width 295 height 19
click at [401, 444] on button "Next Question" at bounding box center [399, 443] width 231 height 16
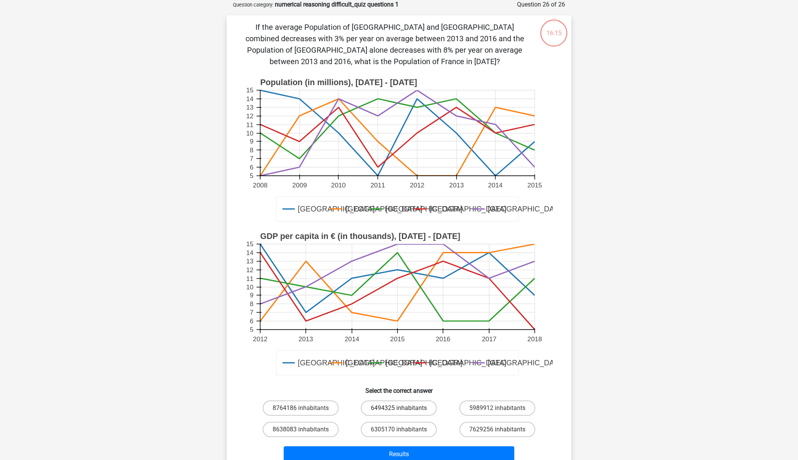
click at [400, 407] on label "6494325 inhabitants" at bounding box center [399, 407] width 76 height 15
click at [400, 408] on input "6494325 inhabitants" at bounding box center [401, 410] width 5 height 5
radio input "true"
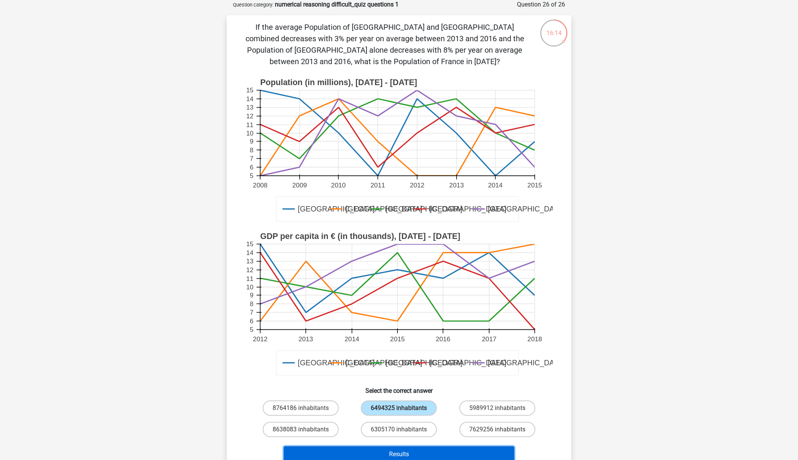
click at [401, 454] on button "Results" at bounding box center [399, 454] width 231 height 16
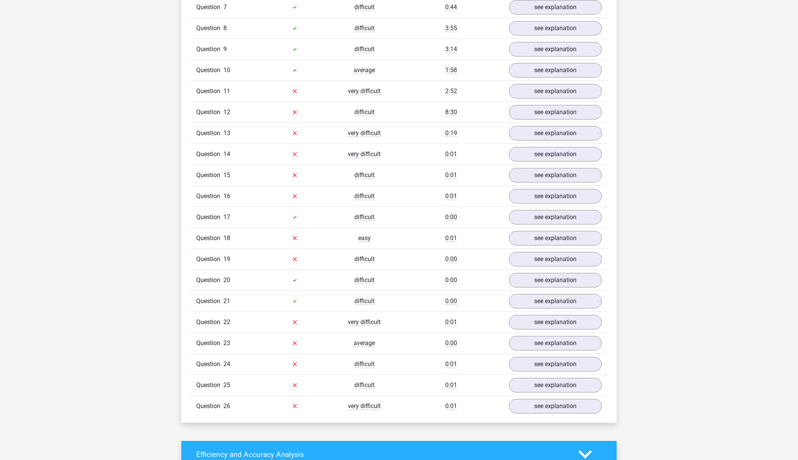
scroll to position [618, 0]
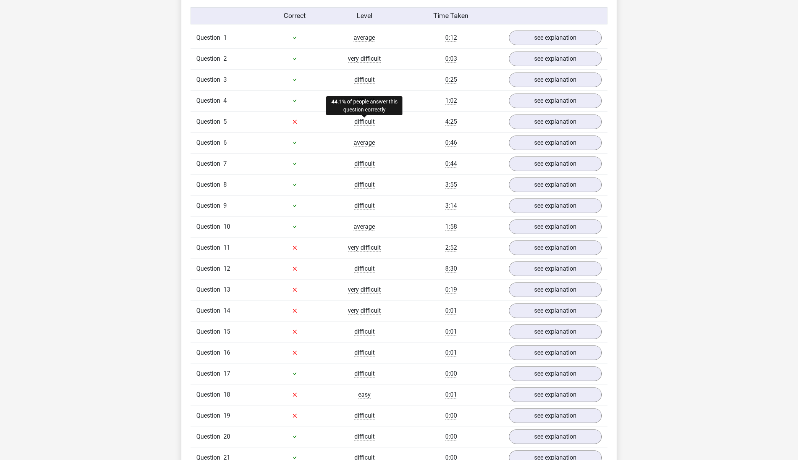
click at [363, 121] on span "difficult" at bounding box center [364, 122] width 20 height 8
click at [549, 124] on link "see explanation" at bounding box center [555, 121] width 107 height 17
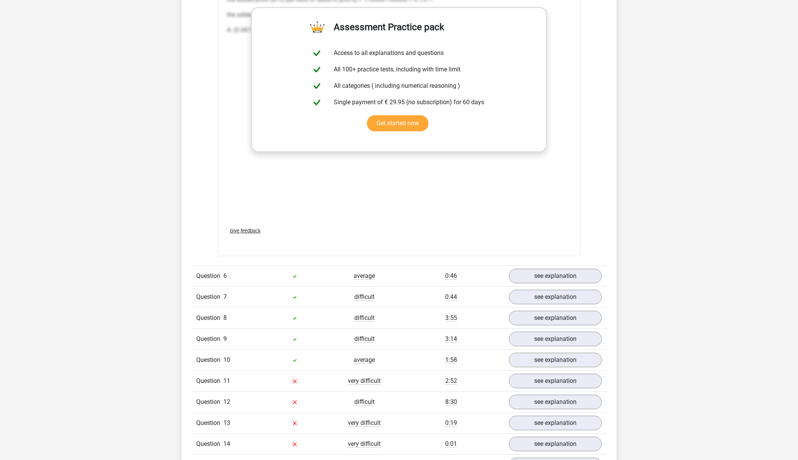
scroll to position [1308, 0]
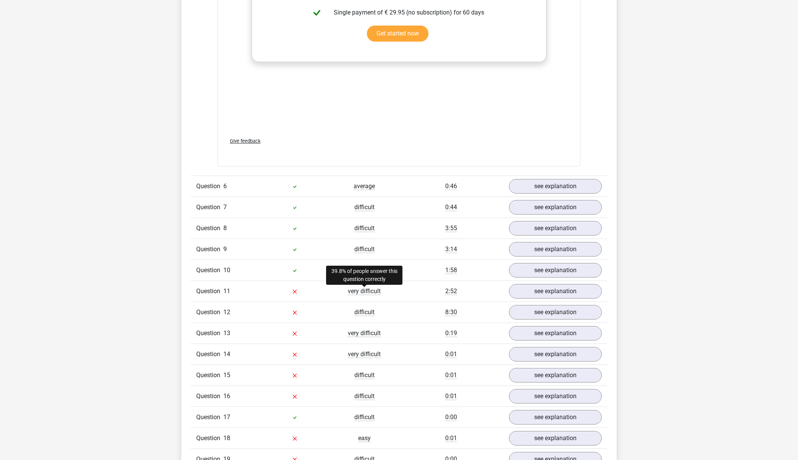
click at [368, 294] on span "very difficult" at bounding box center [364, 291] width 33 height 8
click at [420, 291] on div "2:52" at bounding box center [451, 291] width 104 height 9
click at [524, 292] on link "see explanation" at bounding box center [555, 291] width 107 height 17
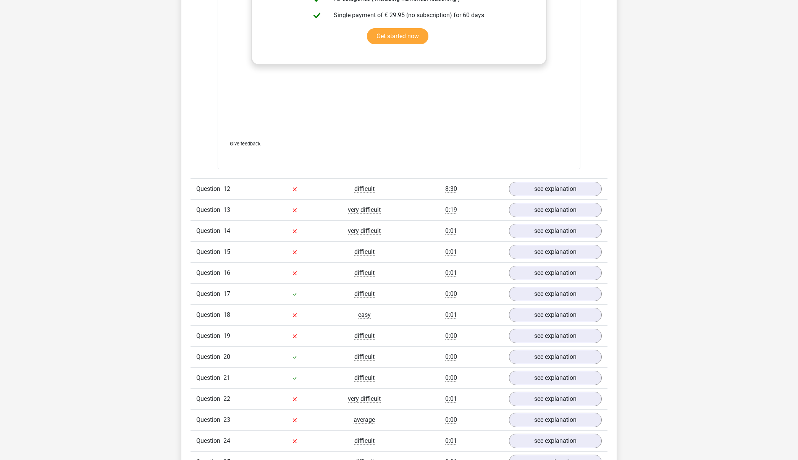
scroll to position [2167, 0]
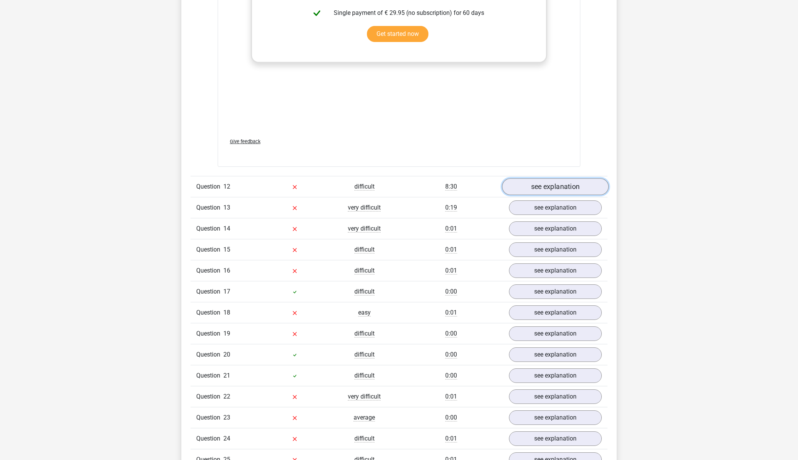
click at [558, 190] on link "see explanation" at bounding box center [555, 186] width 107 height 17
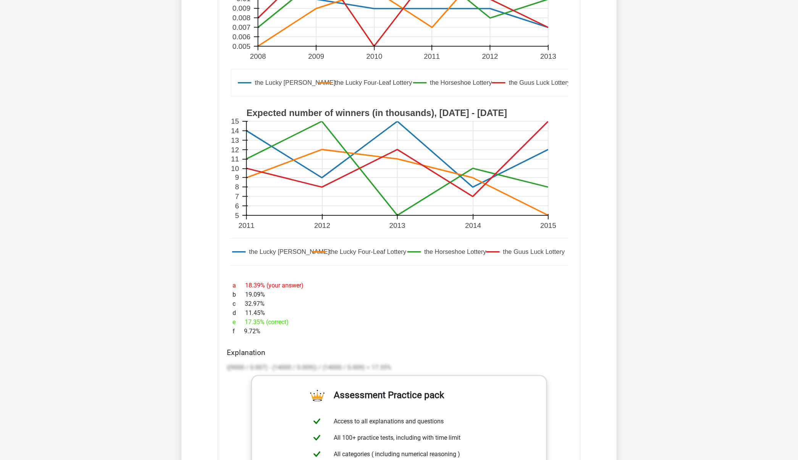
scroll to position [2535, 0]
